Goal: Navigation & Orientation: Find specific page/section

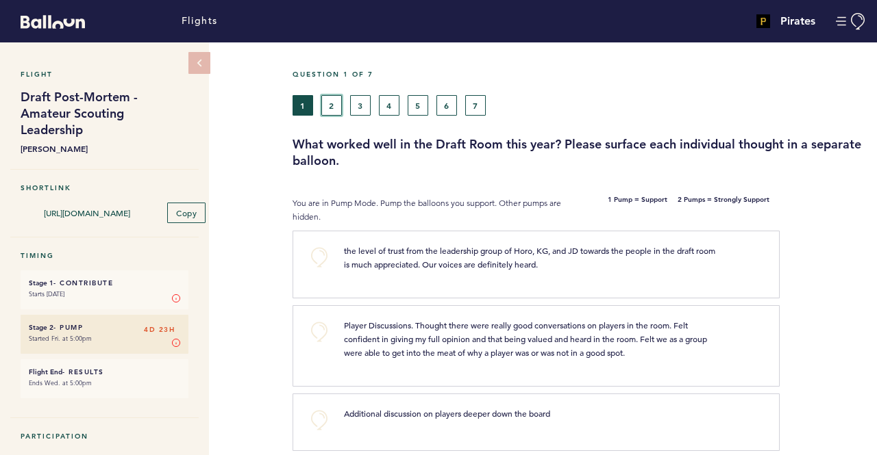
click at [334, 105] on button "2" at bounding box center [331, 105] width 21 height 21
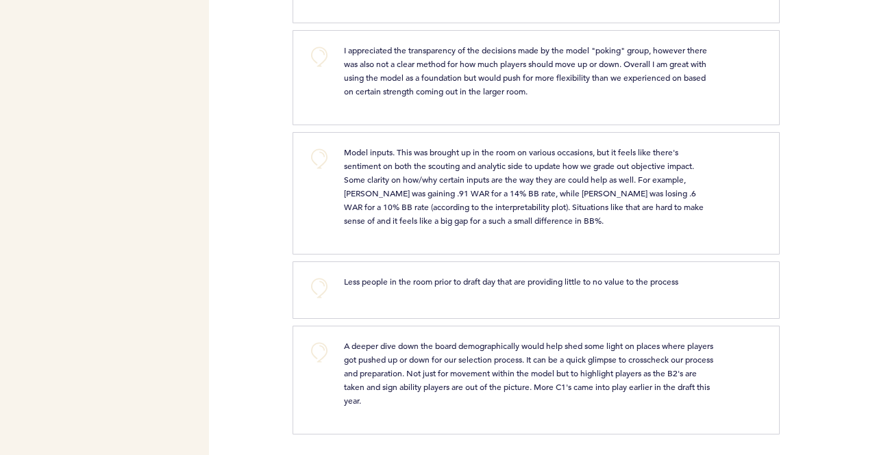
scroll to position [2513, 0]
click at [807, 294] on div at bounding box center [827, 295] width 97 height 61
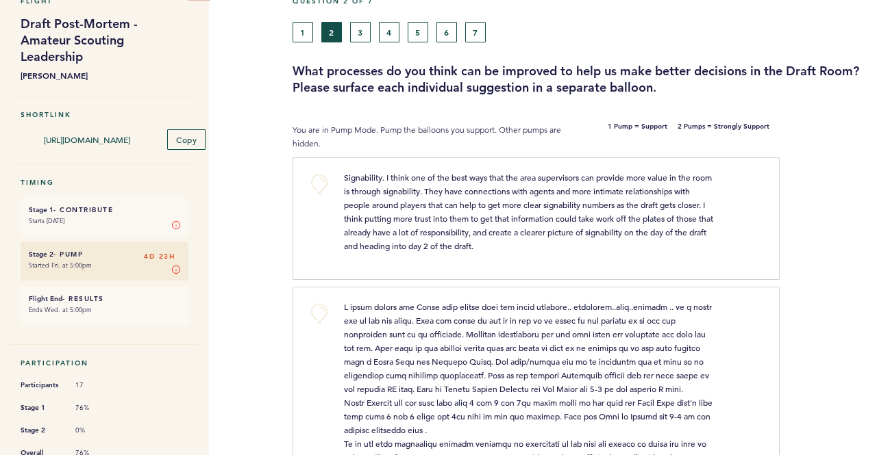
scroll to position [0, 0]
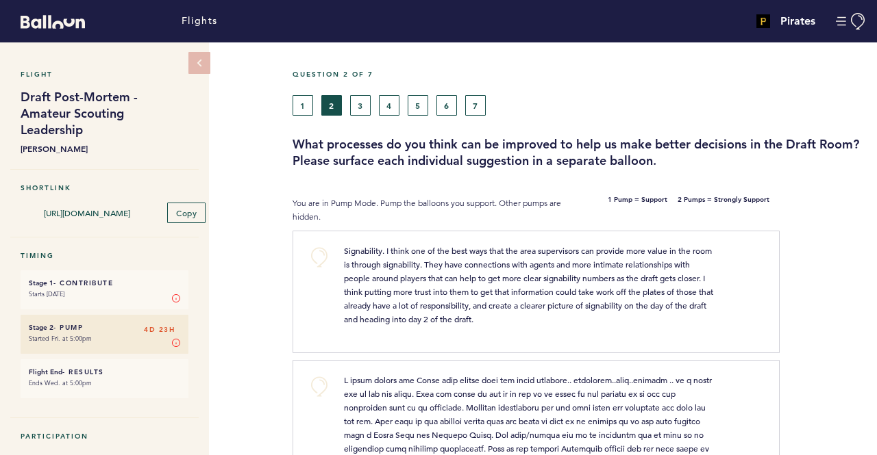
click at [797, 339] on div at bounding box center [827, 297] width 97 height 126
click at [355, 108] on button "3" at bounding box center [360, 105] width 21 height 21
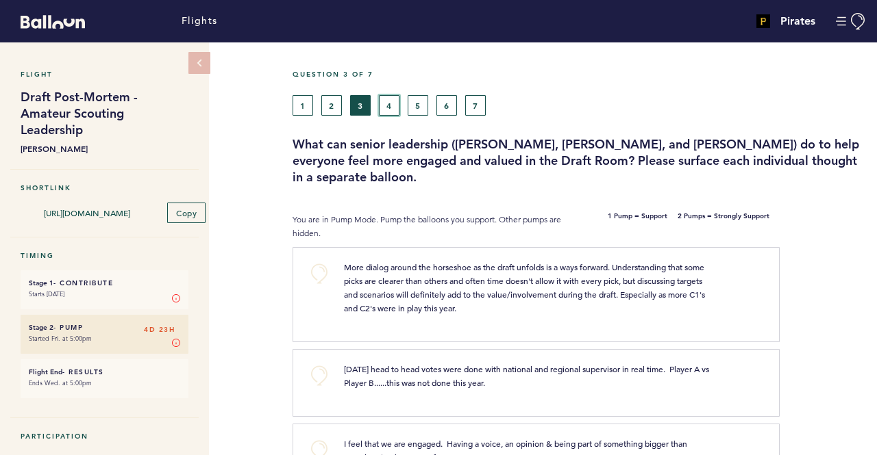
click at [384, 114] on button "4" at bounding box center [389, 105] width 21 height 21
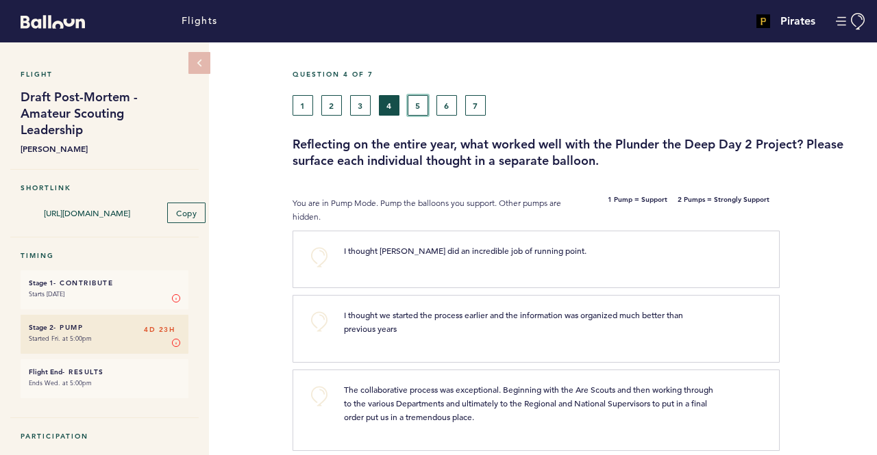
click at [427, 112] on button "5" at bounding box center [417, 105] width 21 height 21
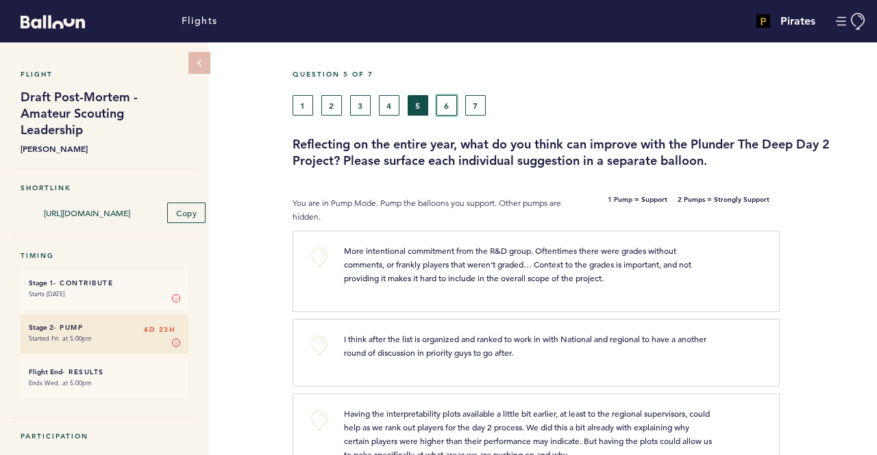
click at [437, 97] on button "6" at bounding box center [446, 105] width 21 height 21
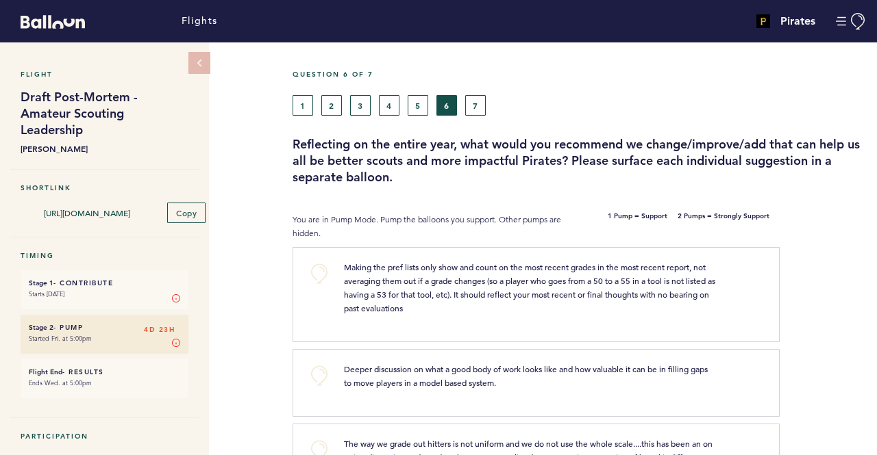
click at [488, 108] on div "1 2 3 4 5 6 7" at bounding box center [504, 105] width 425 height 21
click at [468, 105] on button "7" at bounding box center [475, 105] width 21 height 21
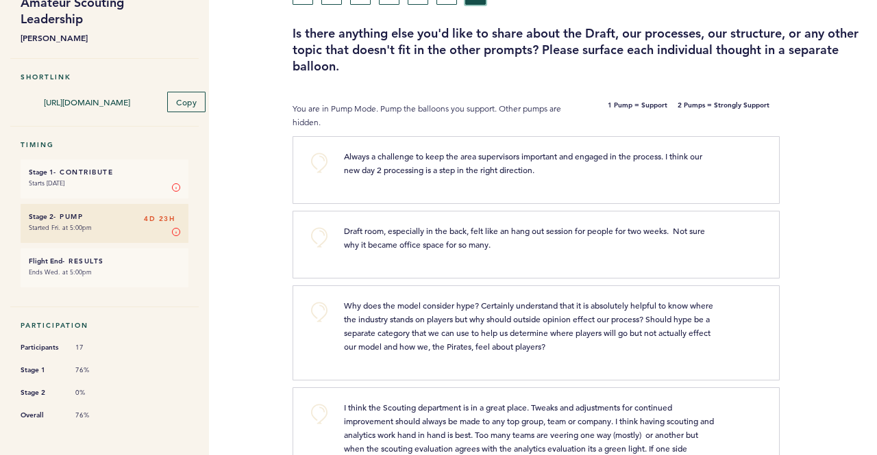
scroll to position [112, 0]
click at [556, 255] on div "Draft room, especially in the back, felt like an hang out session for people fo…" at bounding box center [547, 242] width 427 height 38
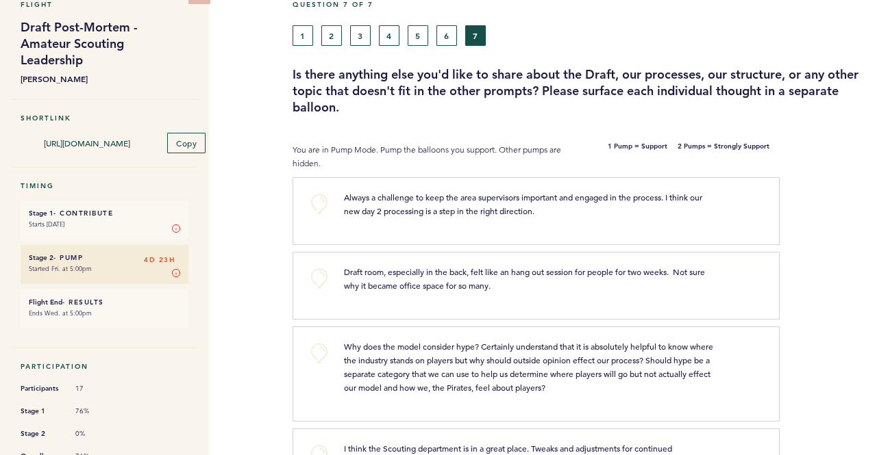
scroll to position [0, 0]
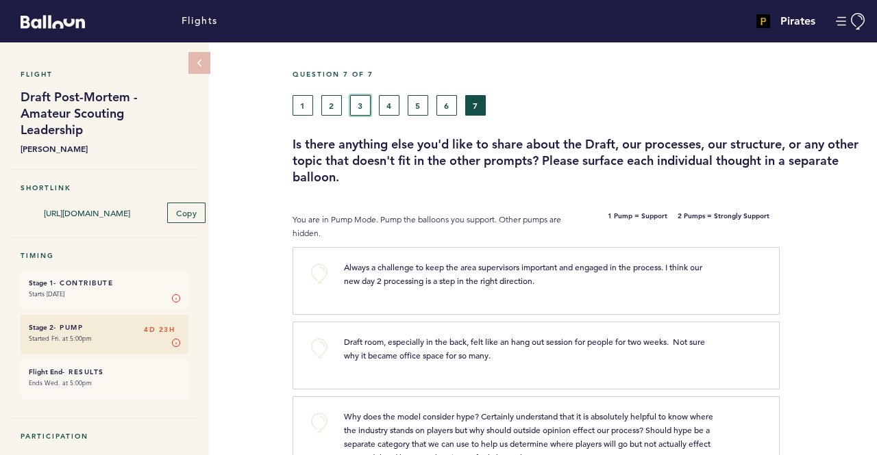
click at [358, 106] on button "3" at bounding box center [360, 105] width 21 height 21
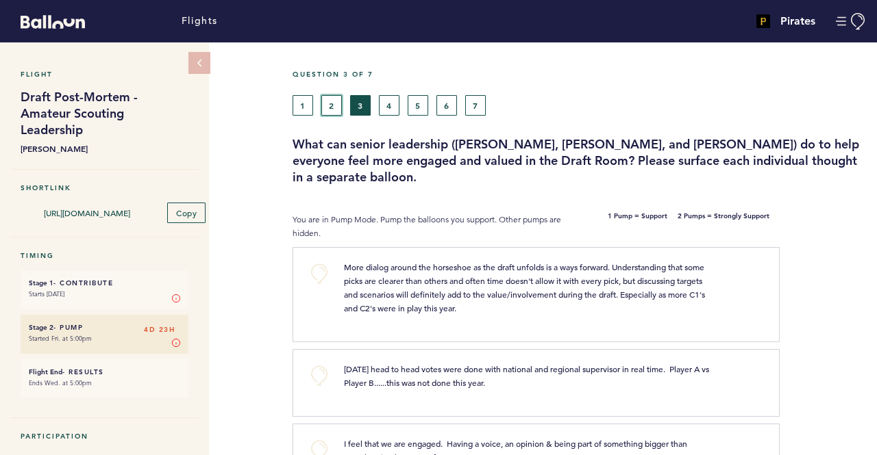
click at [334, 101] on button "2" at bounding box center [331, 105] width 21 height 21
